Goal: Communication & Community: Answer question/provide support

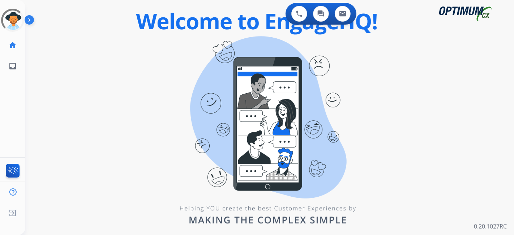
click at [219, 48] on div "swap_horiz Break voice bridge close_fullscreen Connect 3-Way Call merge_type Se…" at bounding box center [261, 43] width 472 height 35
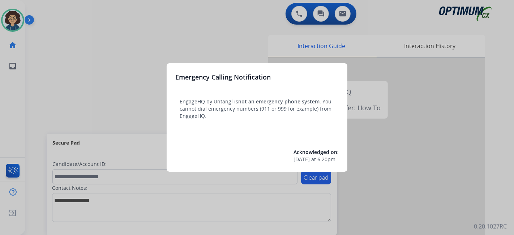
click at [60, 112] on div at bounding box center [257, 117] width 514 height 235
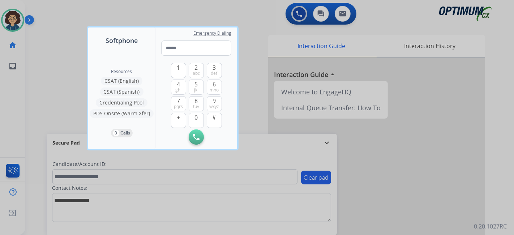
click at [51, 109] on div at bounding box center [257, 117] width 514 height 235
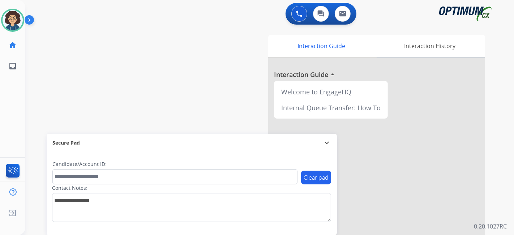
click at [108, 104] on div "swap_horiz Break voice bridge close_fullscreen Connect 3-Way Call merge_type Se…" at bounding box center [261, 177] width 472 height 302
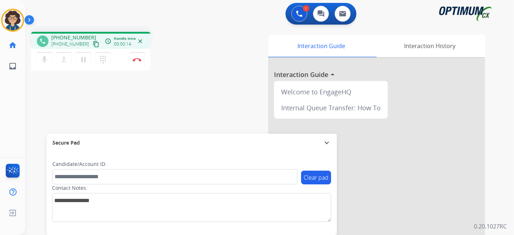
click at [93, 47] on mat-icon "content_copy" at bounding box center [96, 44] width 7 height 7
click at [198, 99] on div "phone [PHONE_NUMBER] [PHONE_NUMBER] content_copy access_time Call metrics Queue…" at bounding box center [261, 177] width 472 height 302
click at [246, 89] on div "Interaction Guide Interaction History Interaction Guide arrow_drop_up Welcome t…" at bounding box center [350, 181] width 269 height 293
click at [144, 62] on button "Disconnect" at bounding box center [136, 59] width 15 height 15
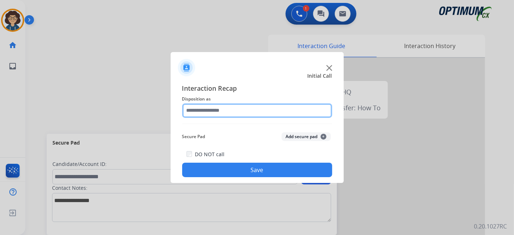
click at [245, 104] on input "text" at bounding box center [257, 110] width 150 height 14
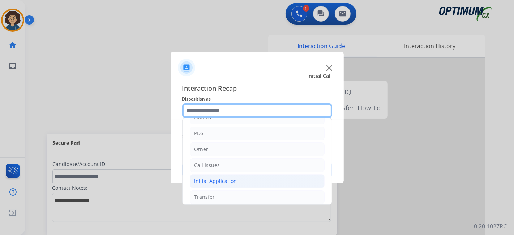
scroll to position [47, 0]
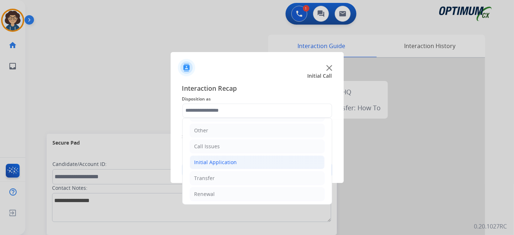
click at [257, 159] on li "Initial Application" at bounding box center [257, 162] width 135 height 14
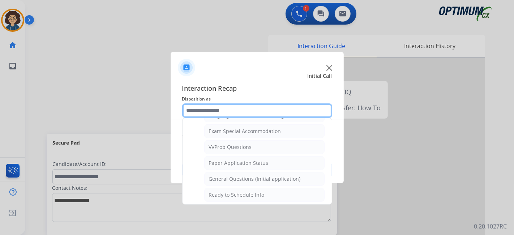
scroll to position [395, 0]
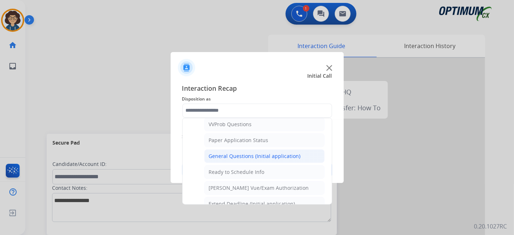
click at [298, 152] on li "General Questions (Initial application)" at bounding box center [264, 156] width 120 height 14
type input "**********"
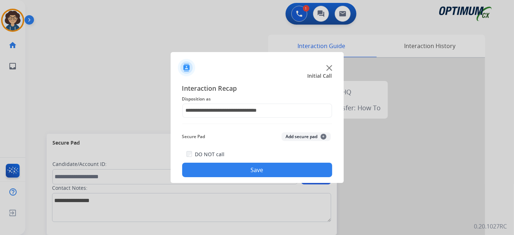
click at [275, 173] on button "Save" at bounding box center [257, 170] width 150 height 14
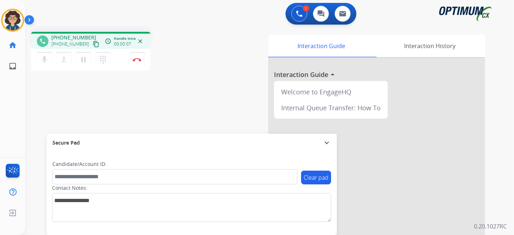
click at [92, 44] on button "content_copy" at bounding box center [96, 44] width 9 height 9
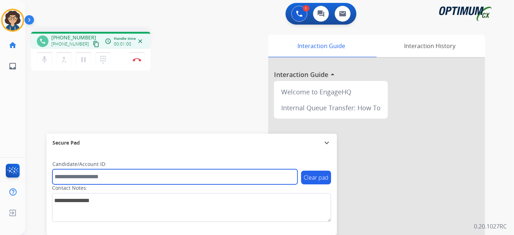
click at [104, 177] on input "text" at bounding box center [174, 176] width 245 height 15
paste input "*******"
type input "*******"
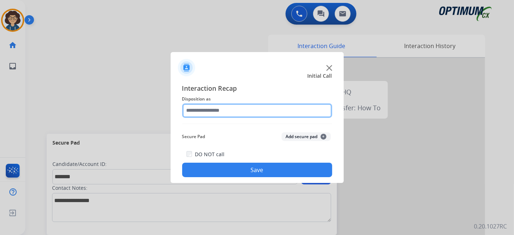
click at [252, 109] on input "text" at bounding box center [257, 110] width 150 height 14
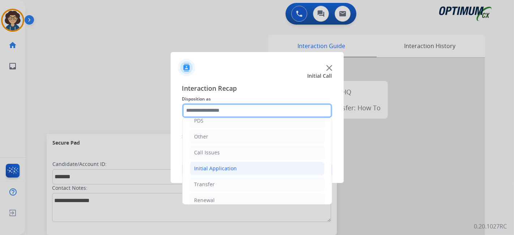
scroll to position [47, 0]
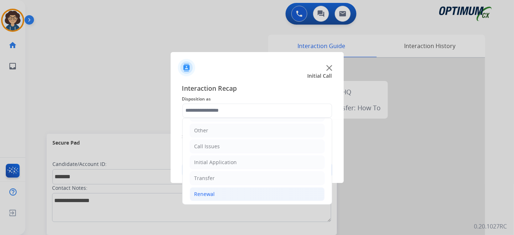
click at [246, 195] on li "Renewal" at bounding box center [257, 194] width 135 height 14
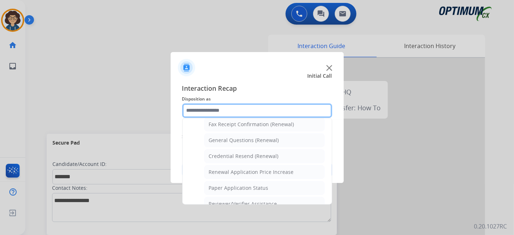
scroll to position [193, 0]
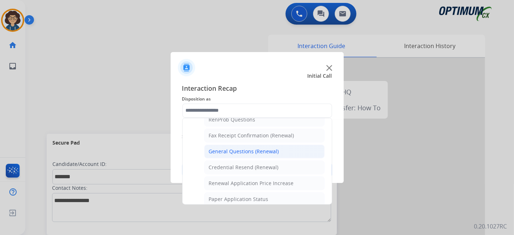
click at [289, 152] on li "General Questions (Renewal)" at bounding box center [264, 152] width 120 height 14
type input "**********"
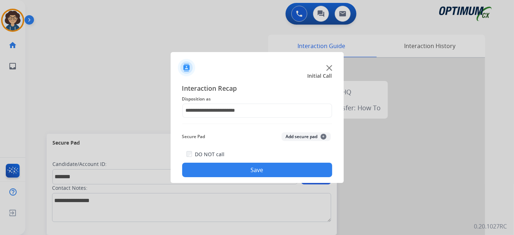
click at [291, 142] on div "Secure Pad Add secure pad +" at bounding box center [257, 136] width 150 height 14
click at [291, 137] on button "Add secure pad +" at bounding box center [306, 136] width 49 height 9
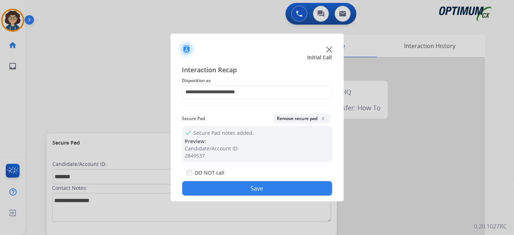
click at [262, 186] on button "Save" at bounding box center [257, 188] width 150 height 14
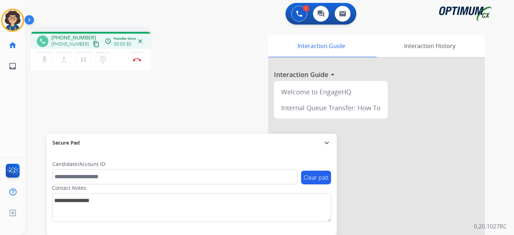
click at [92, 42] on button "content_copy" at bounding box center [96, 44] width 9 height 9
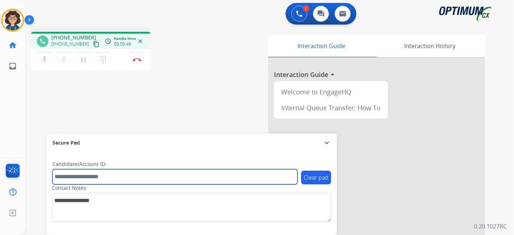
click at [128, 178] on input "text" at bounding box center [174, 176] width 245 height 15
paste input "*********"
type input "*********"
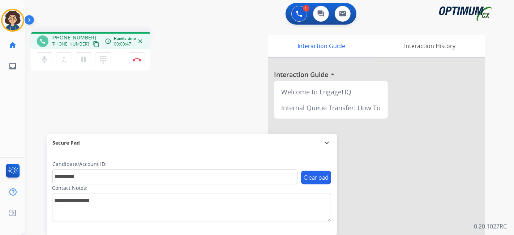
drag, startPoint x: 172, startPoint y: 127, endPoint x: 167, endPoint y: 59, distance: 67.8
click at [172, 125] on div "phone [PHONE_NUMBER] [PHONE_NUMBER] content_copy access_time Call metrics Queue…" at bounding box center [261, 177] width 472 height 302
click at [140, 61] on img at bounding box center [137, 60] width 9 height 4
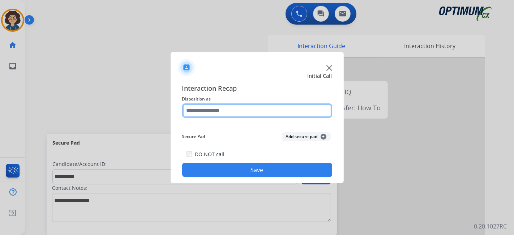
click at [260, 105] on input "text" at bounding box center [257, 110] width 150 height 14
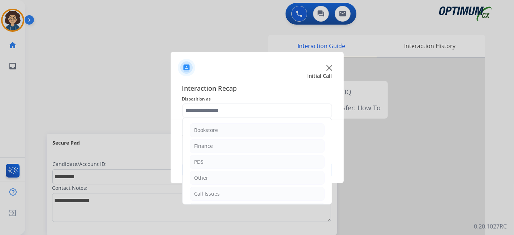
click at [274, 154] on ul "Bookstore Finance PDS Other Call Issues Initial Application Transfer Renewal" at bounding box center [257, 185] width 149 height 135
click at [273, 158] on li "PDS" at bounding box center [257, 162] width 135 height 14
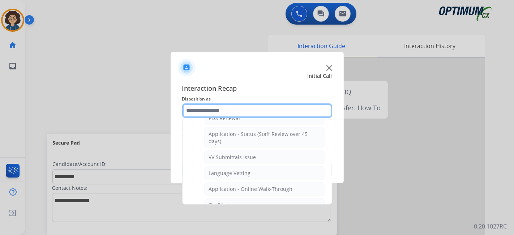
scroll to position [130, 0]
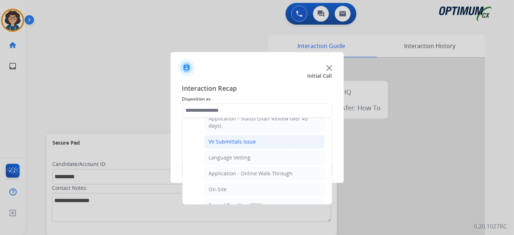
click at [281, 142] on li "VV Submittals Issue" at bounding box center [264, 142] width 120 height 14
type input "**********"
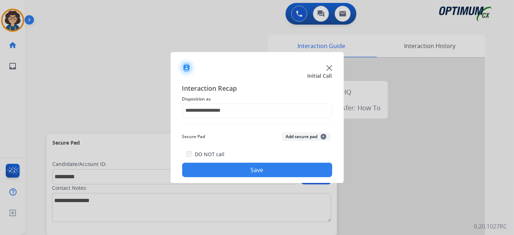
drag, startPoint x: 297, startPoint y: 131, endPoint x: 299, endPoint y: 138, distance: 7.0
click at [299, 133] on div "Secure Pad Add secure pad +" at bounding box center [257, 136] width 150 height 14
click at [299, 138] on button "Add secure pad +" at bounding box center [306, 136] width 49 height 9
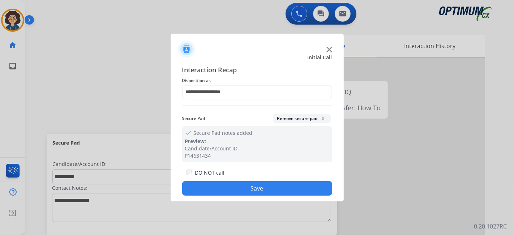
drag, startPoint x: 273, startPoint y: 185, endPoint x: 190, endPoint y: 63, distance: 147.7
click at [272, 184] on button "Save" at bounding box center [257, 188] width 150 height 14
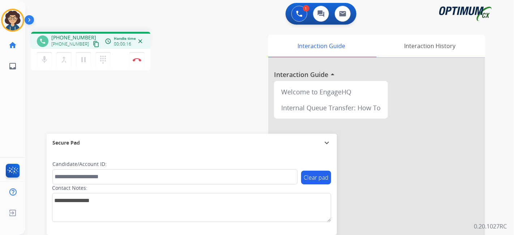
click at [92, 43] on div "[PHONE_NUMBER] content_copy" at bounding box center [75, 44] width 49 height 9
drag, startPoint x: 85, startPoint y: 42, endPoint x: 106, endPoint y: 4, distance: 43.4
click at [93, 42] on mat-icon "content_copy" at bounding box center [96, 44] width 7 height 7
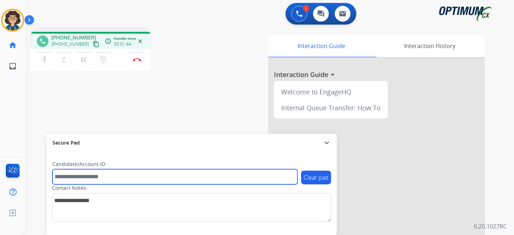
click at [130, 179] on input "text" at bounding box center [174, 176] width 245 height 15
paste input "*******"
type input "*******"
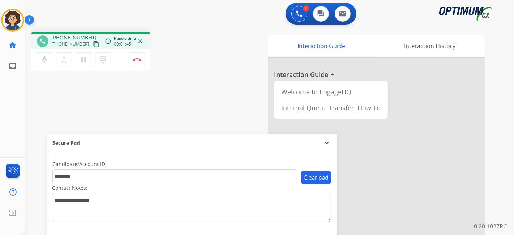
drag, startPoint x: 229, startPoint y: 86, endPoint x: 238, endPoint y: 34, distance: 53.2
click at [229, 82] on div "Interaction Guide Interaction History Interaction Guide arrow_drop_up Welcome t…" at bounding box center [350, 181] width 269 height 293
click at [137, 60] on img at bounding box center [137, 60] width 9 height 4
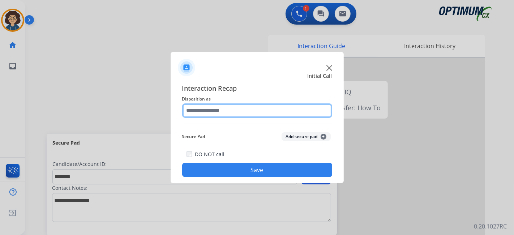
click at [268, 113] on input "text" at bounding box center [257, 110] width 150 height 14
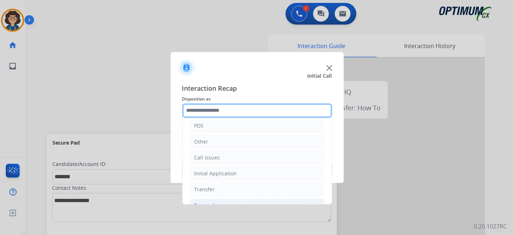
scroll to position [47, 0]
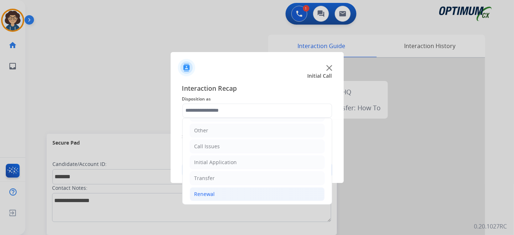
click at [255, 193] on li "Renewal" at bounding box center [257, 194] width 135 height 14
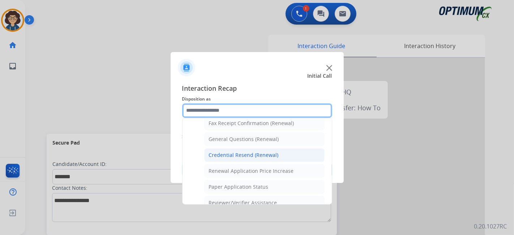
scroll to position [203, 0]
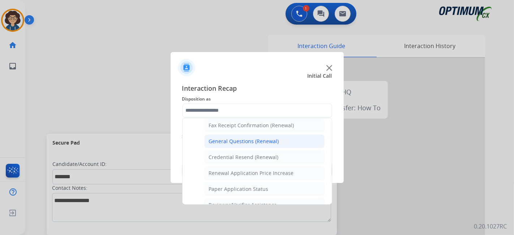
click at [283, 135] on li "General Questions (Renewal)" at bounding box center [264, 142] width 120 height 14
type input "**********"
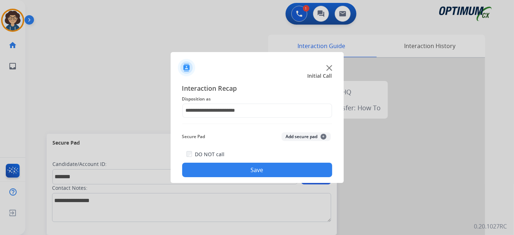
click at [288, 134] on button "Add secure pad +" at bounding box center [306, 136] width 49 height 9
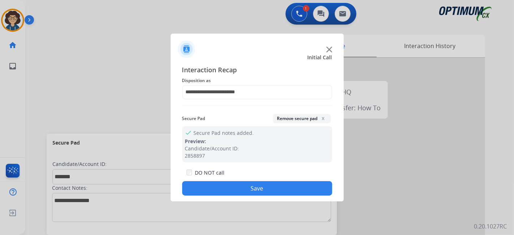
click at [269, 183] on button "Save" at bounding box center [257, 188] width 150 height 14
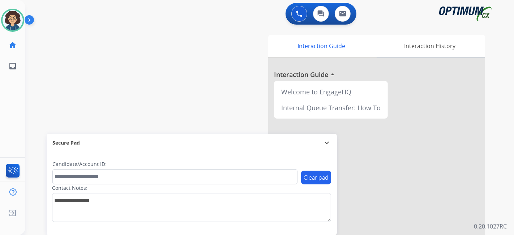
click at [172, 81] on div "swap_horiz Break voice bridge close_fullscreen Connect 3-Way Call merge_type Se…" at bounding box center [261, 177] width 472 height 302
click at [12, 21] on img at bounding box center [13, 20] width 20 height 20
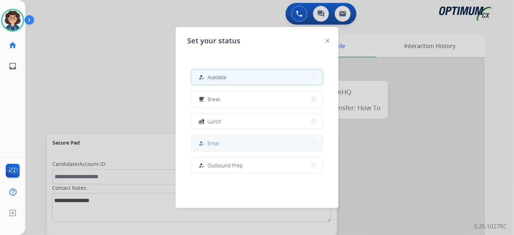
click at [230, 139] on button "how_to_reg Email" at bounding box center [257, 144] width 132 height 16
